Goal: Check status: Check status

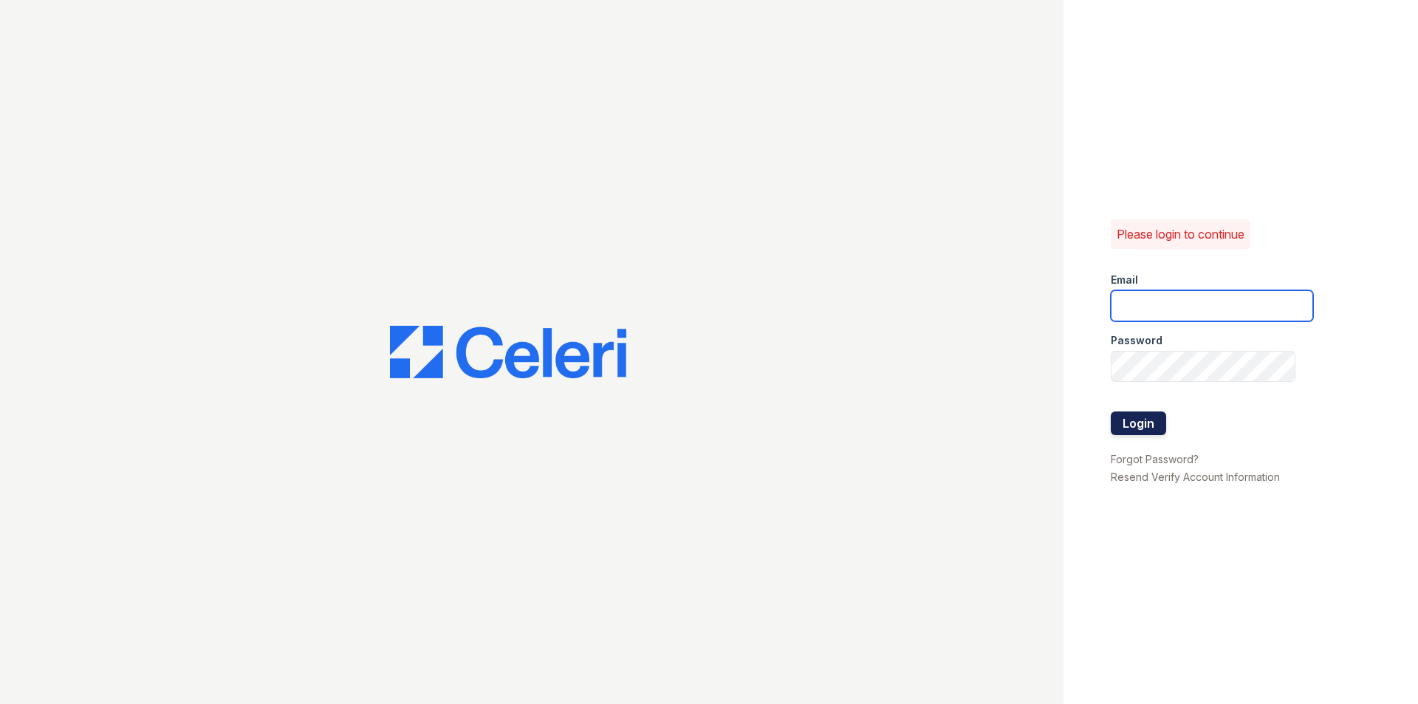
type input "[EMAIL_ADDRESS][DOMAIN_NAME]"
click at [1152, 429] on button "Login" at bounding box center [1138, 423] width 55 height 24
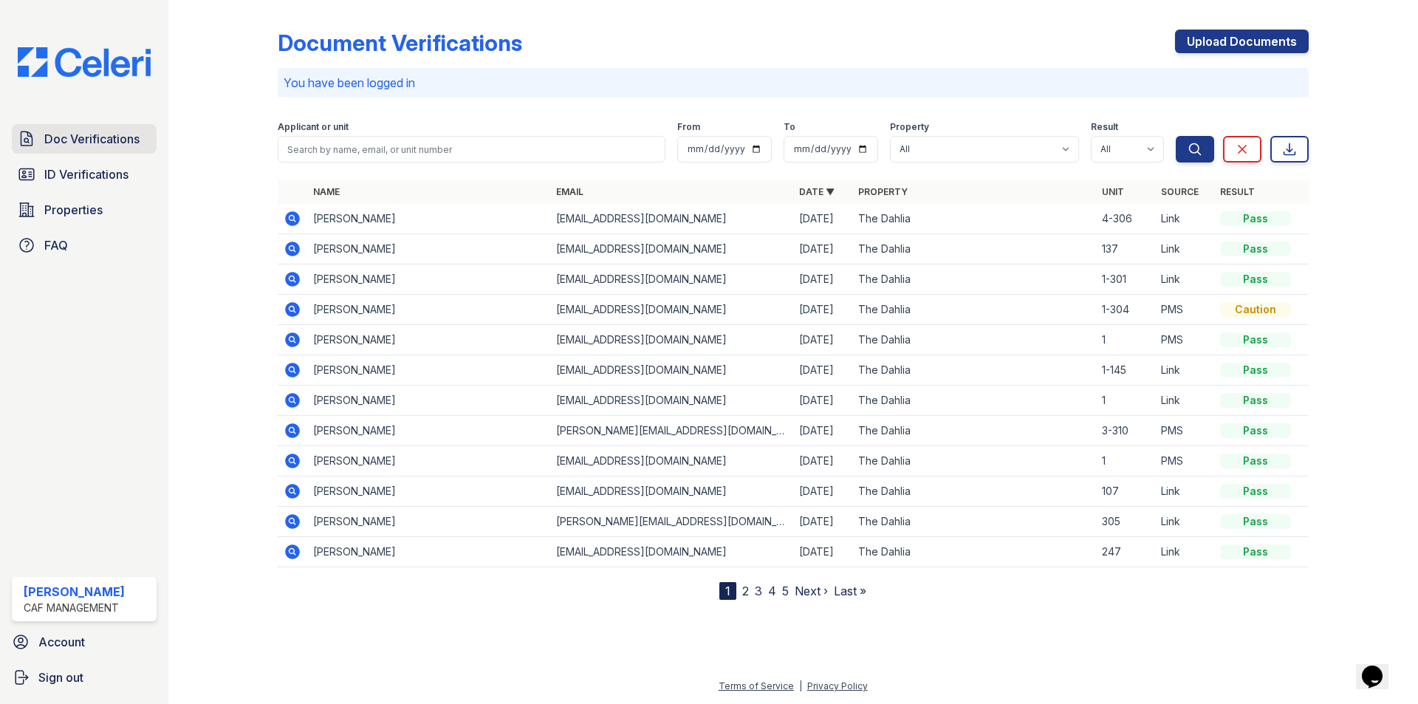
click at [109, 138] on span "Doc Verifications" at bounding box center [91, 139] width 95 height 18
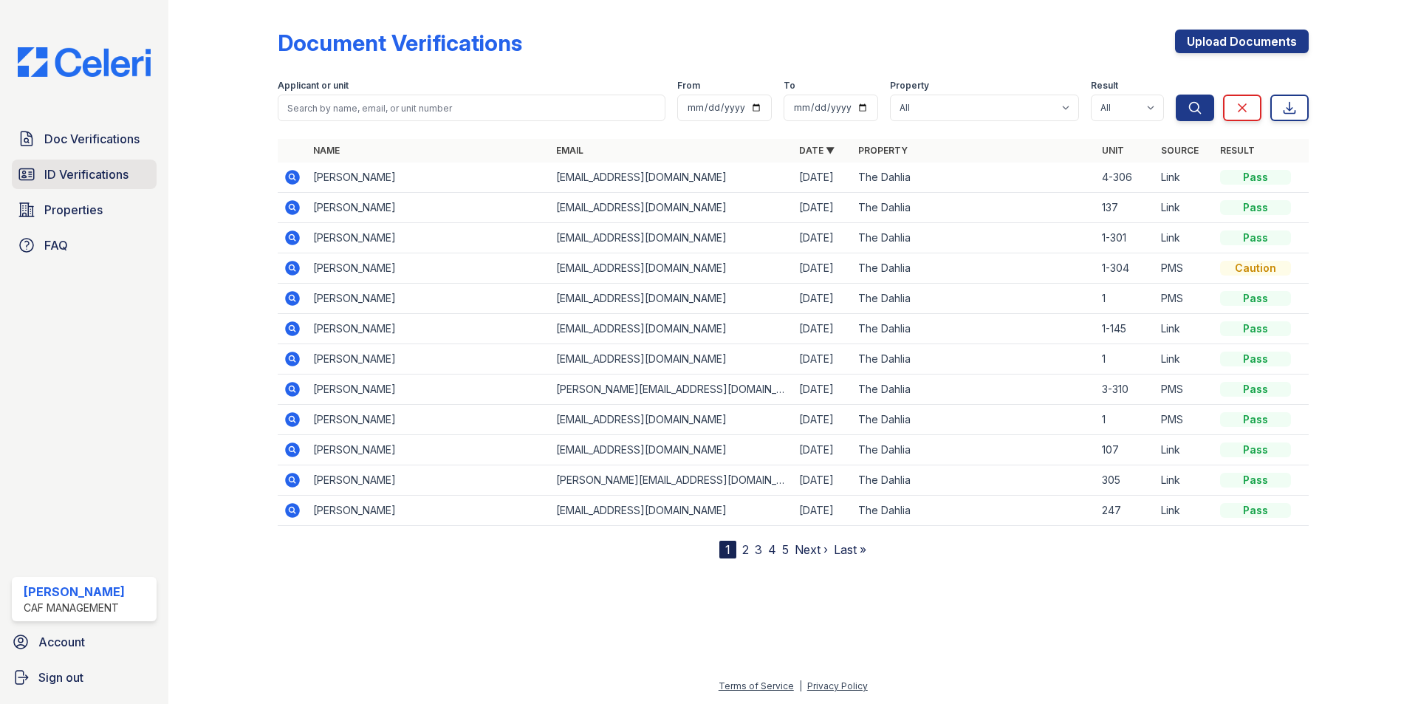
click at [64, 167] on span "ID Verifications" at bounding box center [86, 174] width 84 height 18
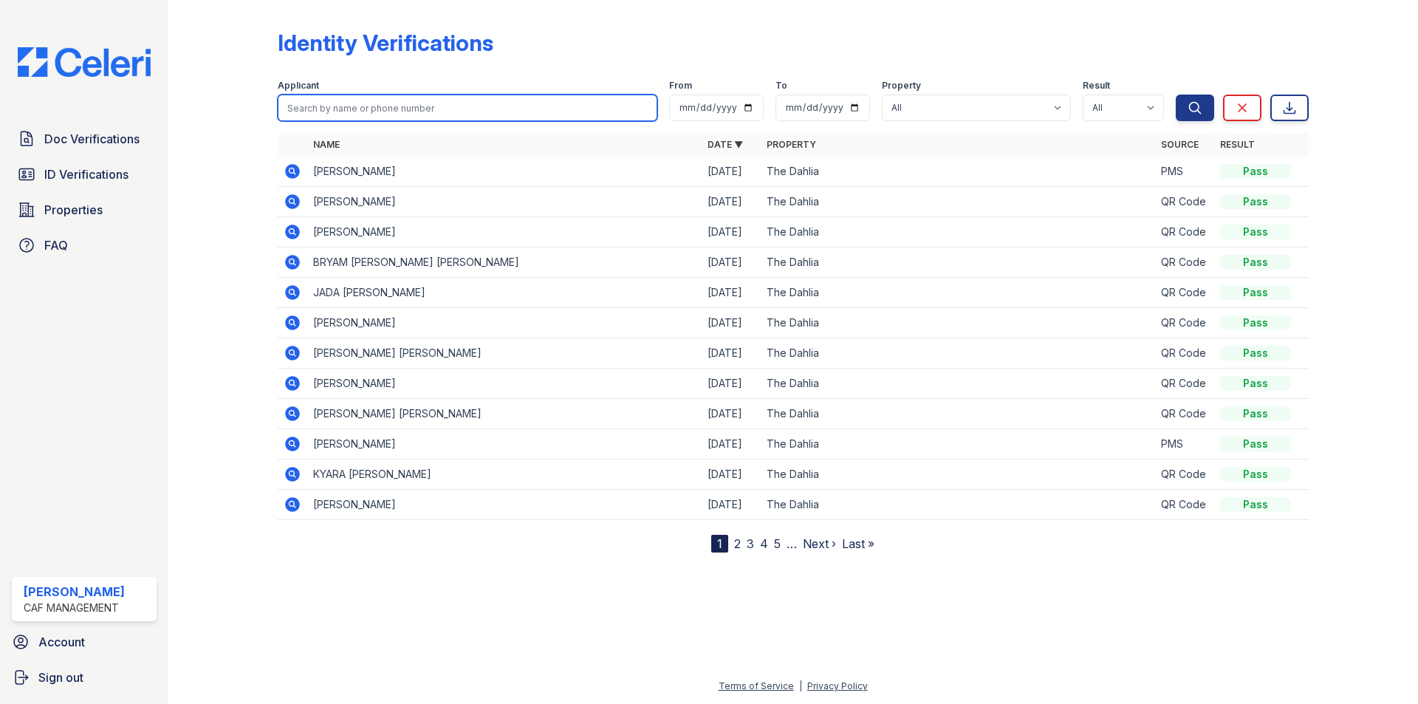
drag, startPoint x: 338, startPoint y: 109, endPoint x: 346, endPoint y: 110, distance: 8.2
click at [338, 109] on input "search" at bounding box center [468, 108] width 380 height 27
type input "alex"
click at [1176, 95] on button "Search" at bounding box center [1195, 108] width 38 height 27
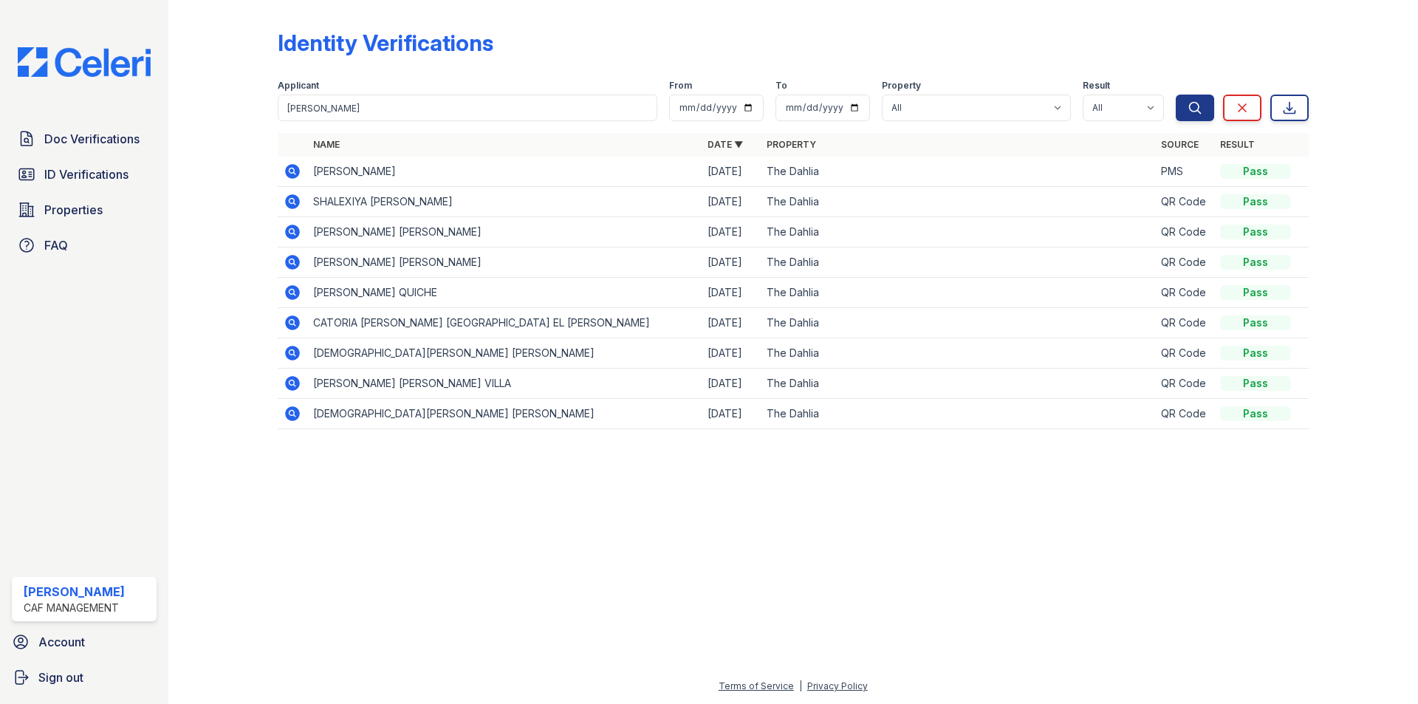
click at [286, 168] on icon at bounding box center [293, 172] width 18 height 18
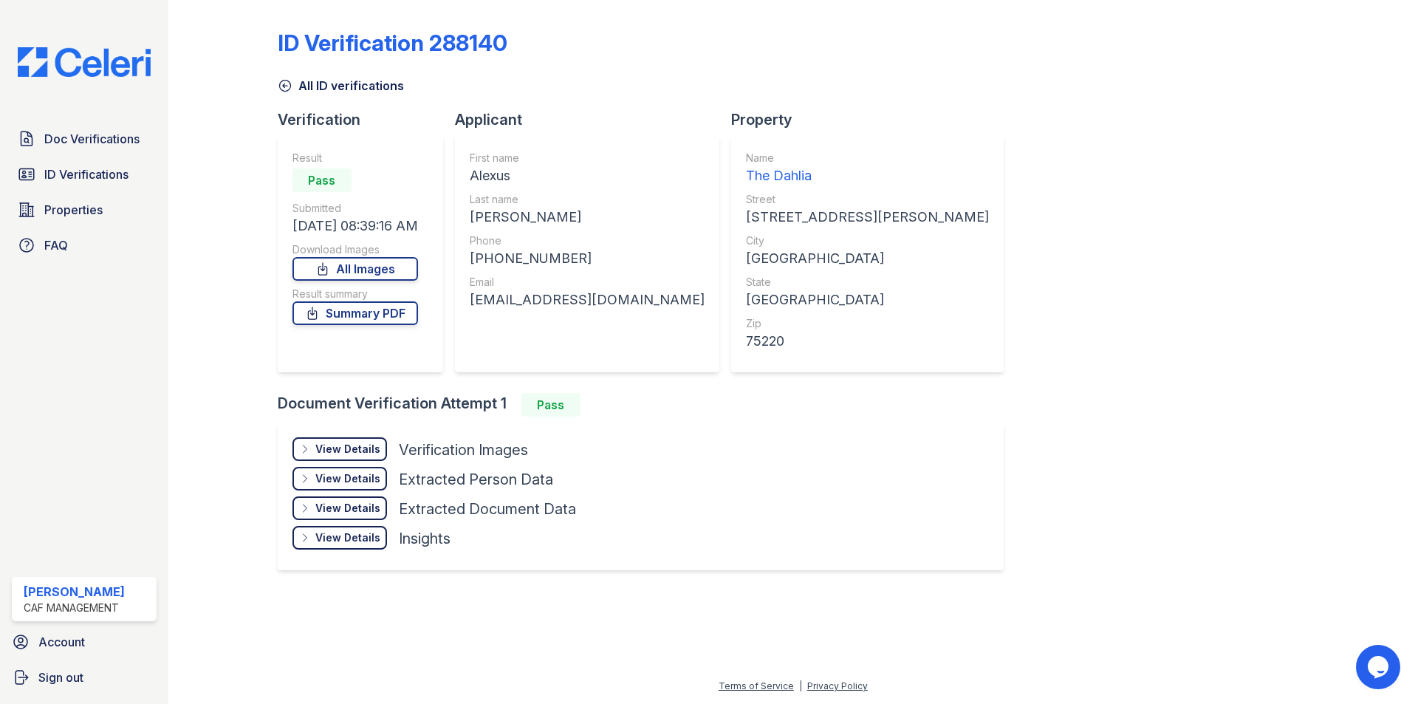
click at [365, 443] on div "View Details" at bounding box center [347, 449] width 65 height 15
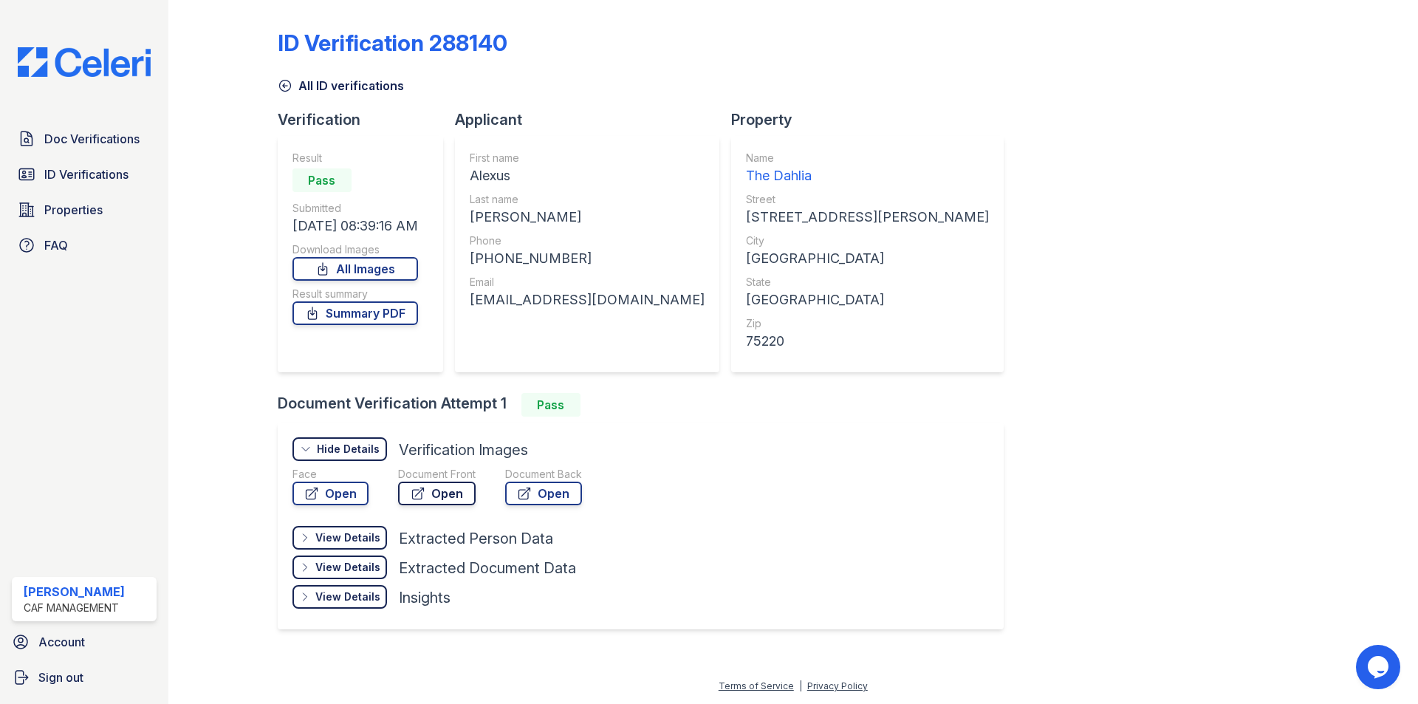
click at [449, 496] on link "Open" at bounding box center [437, 494] width 78 height 24
click at [323, 502] on link "Open" at bounding box center [331, 494] width 76 height 24
click at [86, 142] on span "Doc Verifications" at bounding box center [91, 139] width 95 height 18
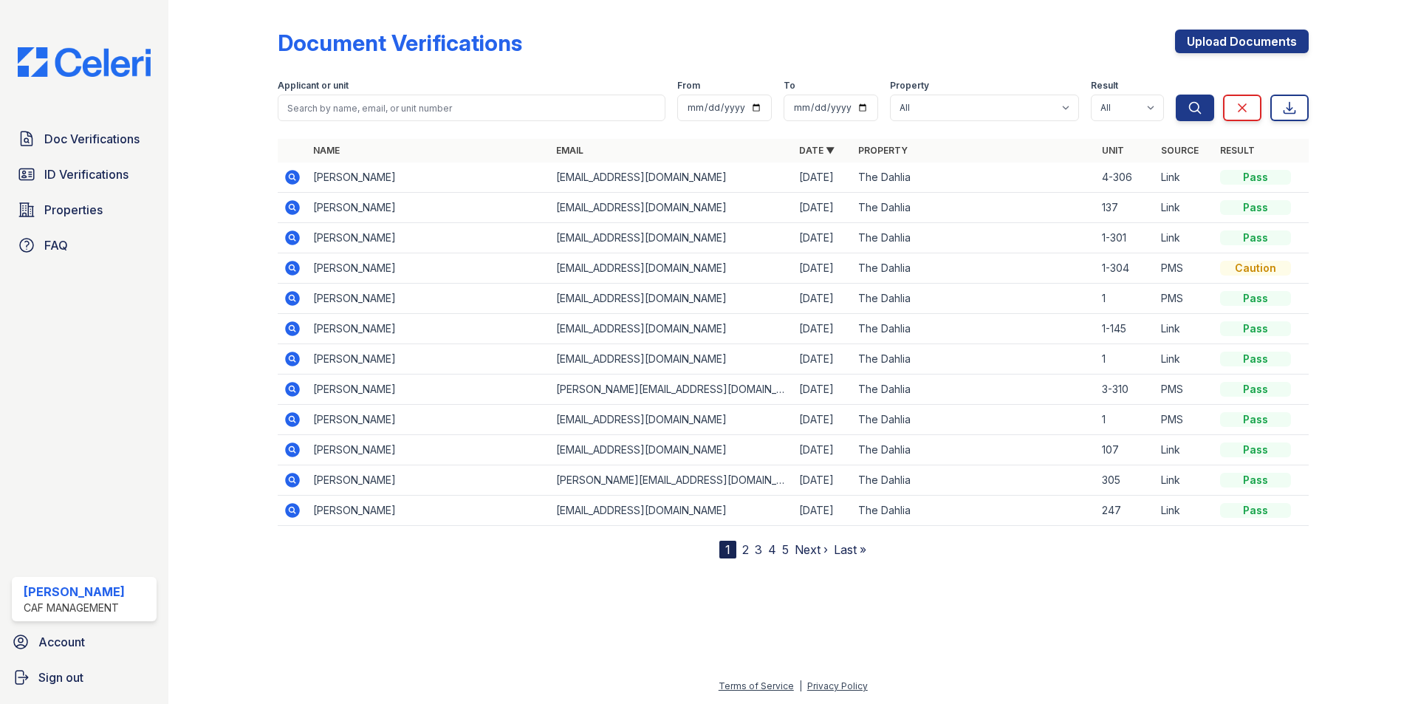
click at [289, 268] on icon at bounding box center [293, 268] width 18 height 18
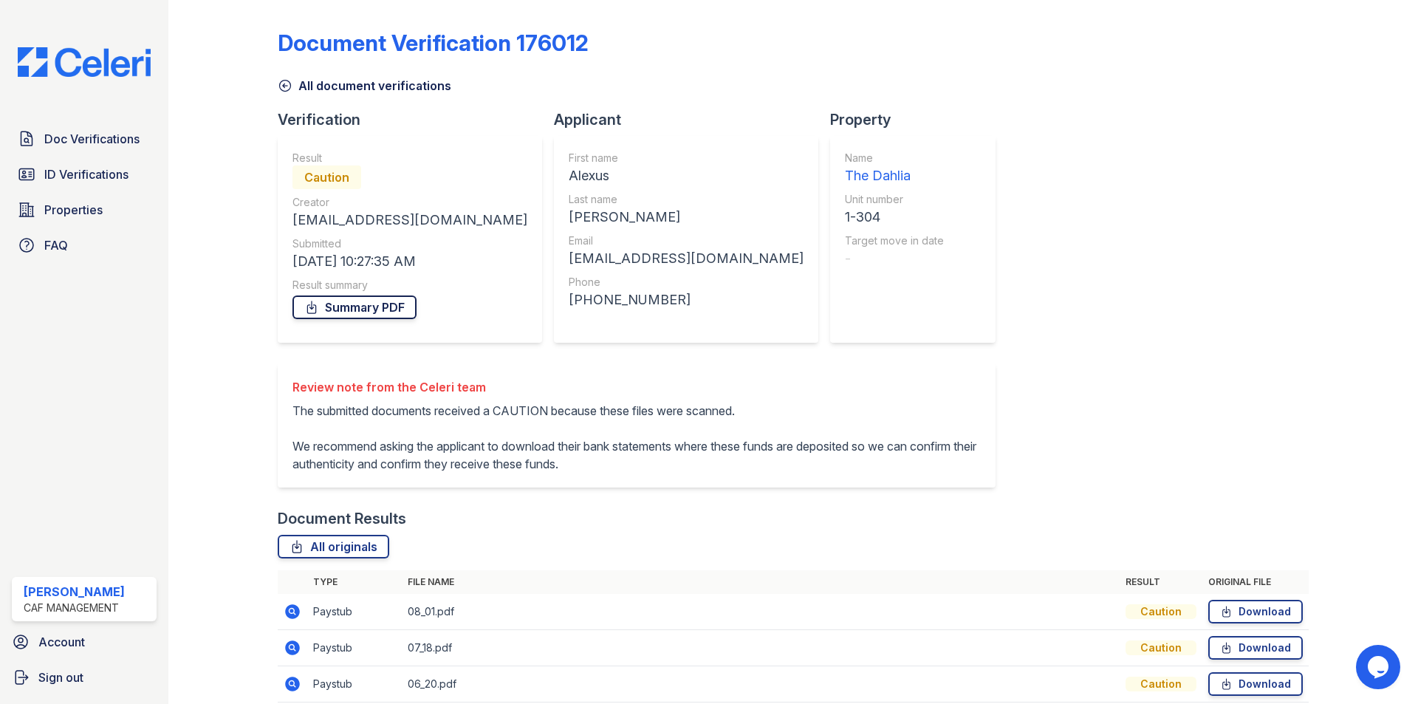
click at [383, 314] on link "Summary PDF" at bounding box center [355, 307] width 124 height 24
